Goal: Information Seeking & Learning: Learn about a topic

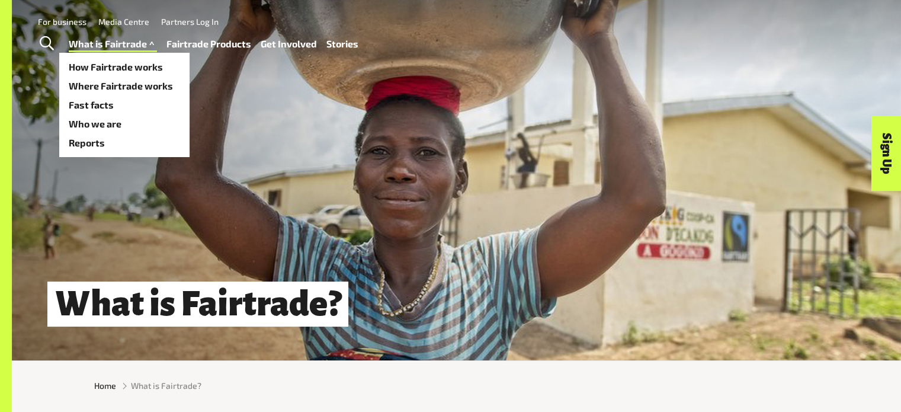
click at [118, 44] on link "What is Fairtrade" at bounding box center [113, 44] width 88 height 17
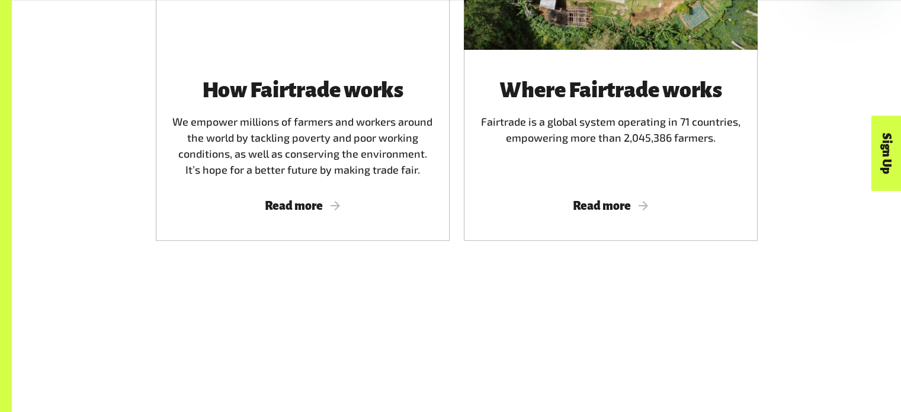
scroll to position [846, 0]
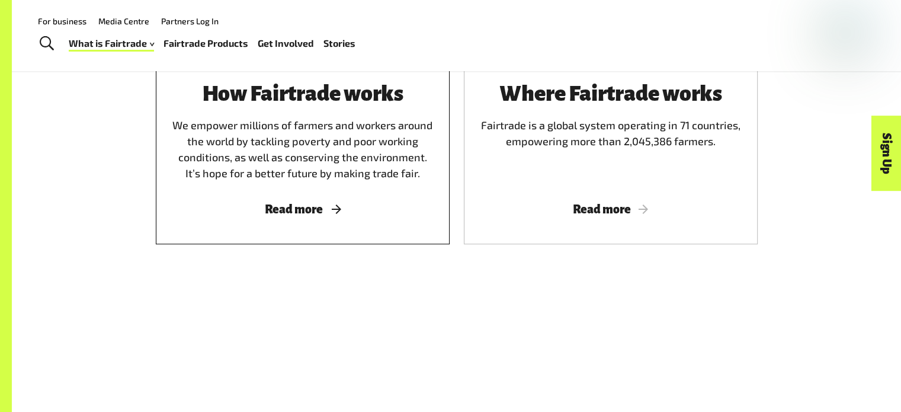
click at [267, 146] on div "How Fairtrade works We empower millions of farmers and workers around the world…" at bounding box center [302, 132] width 265 height 100
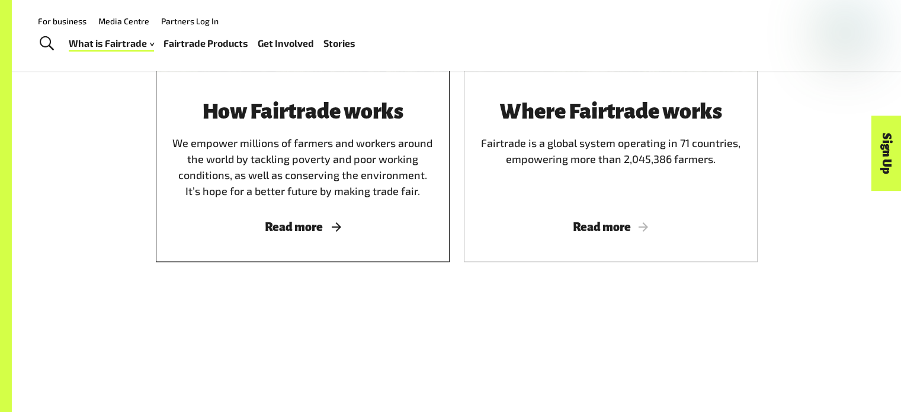
scroll to position [827, 0]
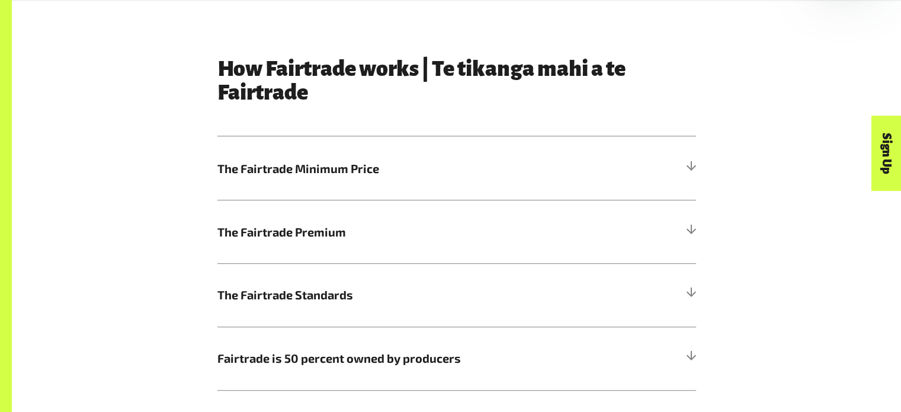
scroll to position [627, 0]
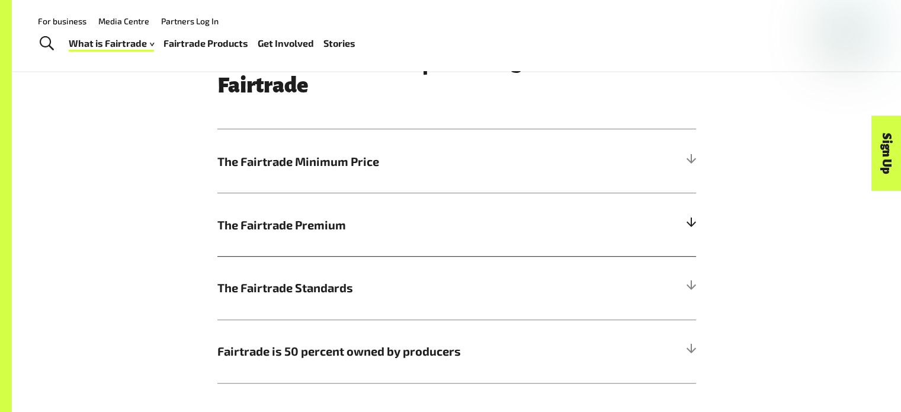
click at [364, 193] on h5 "The Fairtrade Premium" at bounding box center [456, 224] width 479 height 63
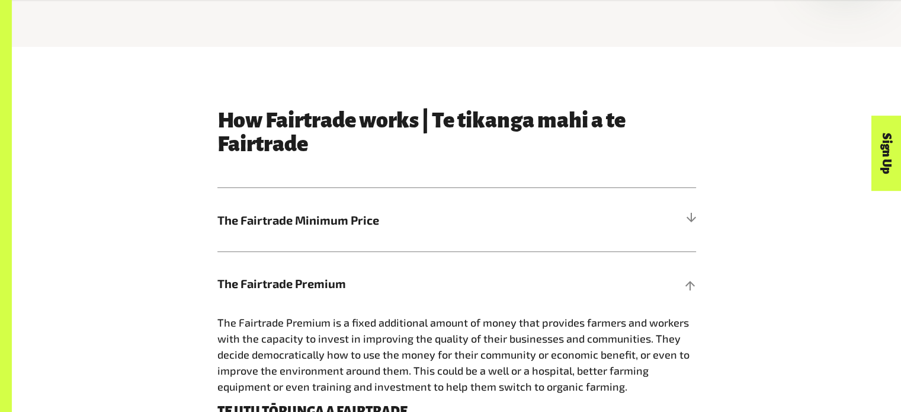
scroll to position [570, 0]
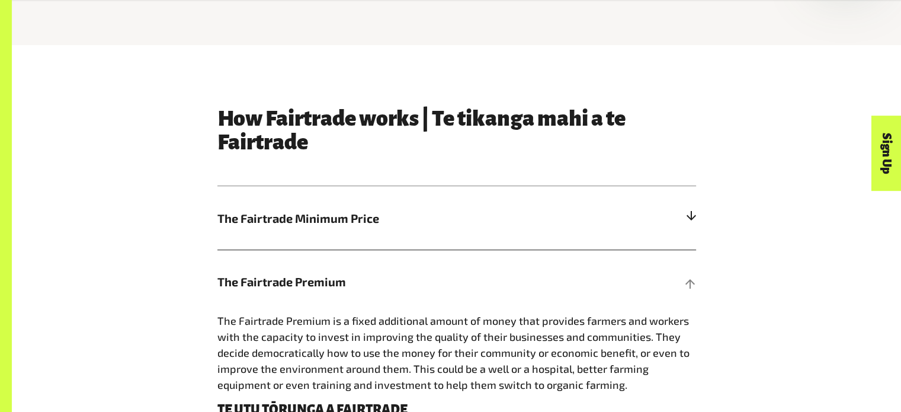
click at [412, 186] on h5 "The Fairtrade Minimum Price" at bounding box center [456, 217] width 479 height 63
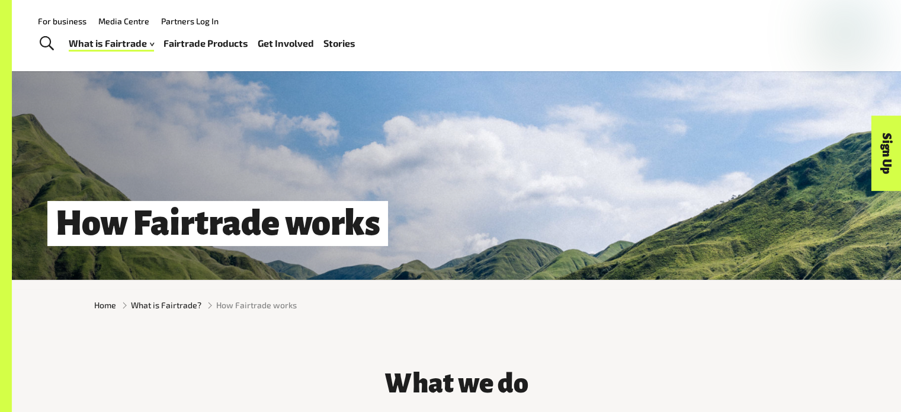
scroll to position [0, 0]
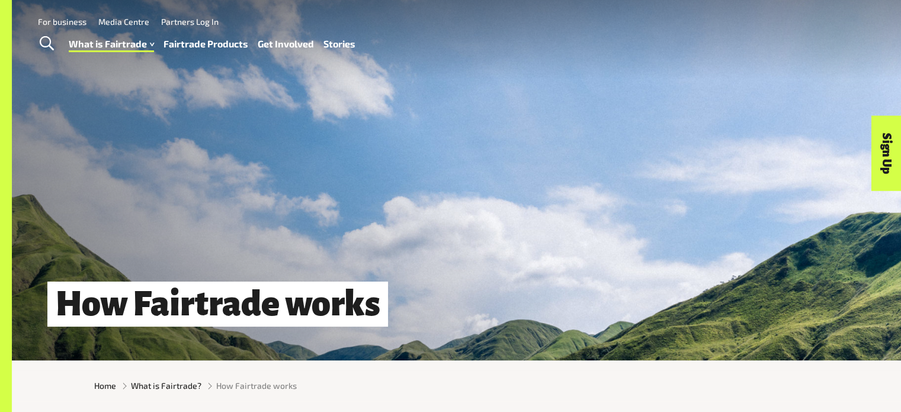
click at [182, 51] on link "Fairtrade Products" at bounding box center [205, 44] width 85 height 17
